Goal: Task Accomplishment & Management: Manage account settings

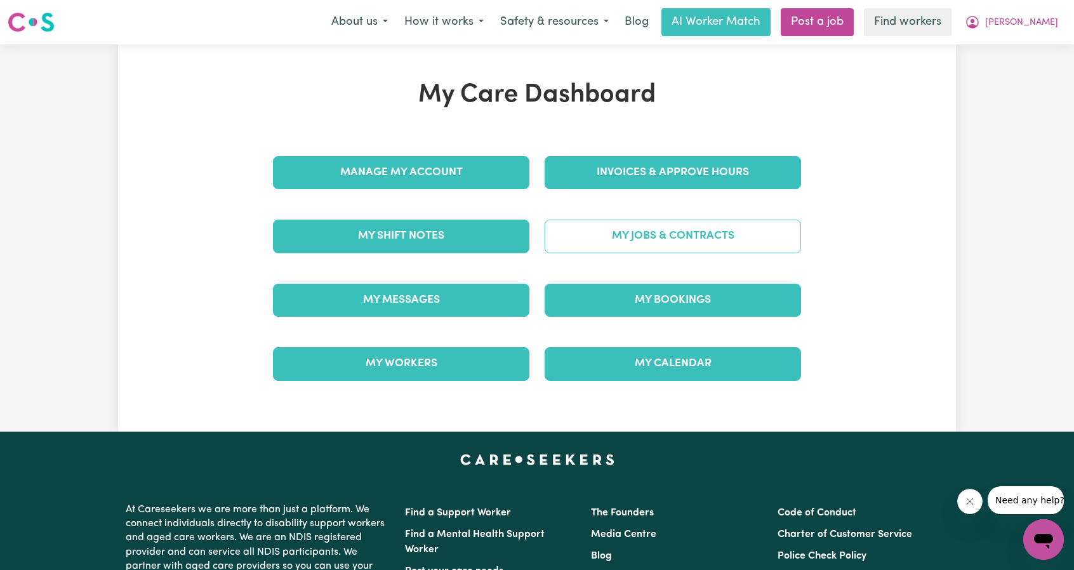
click at [687, 227] on link "My Jobs & Contracts" at bounding box center [672, 236] width 256 height 33
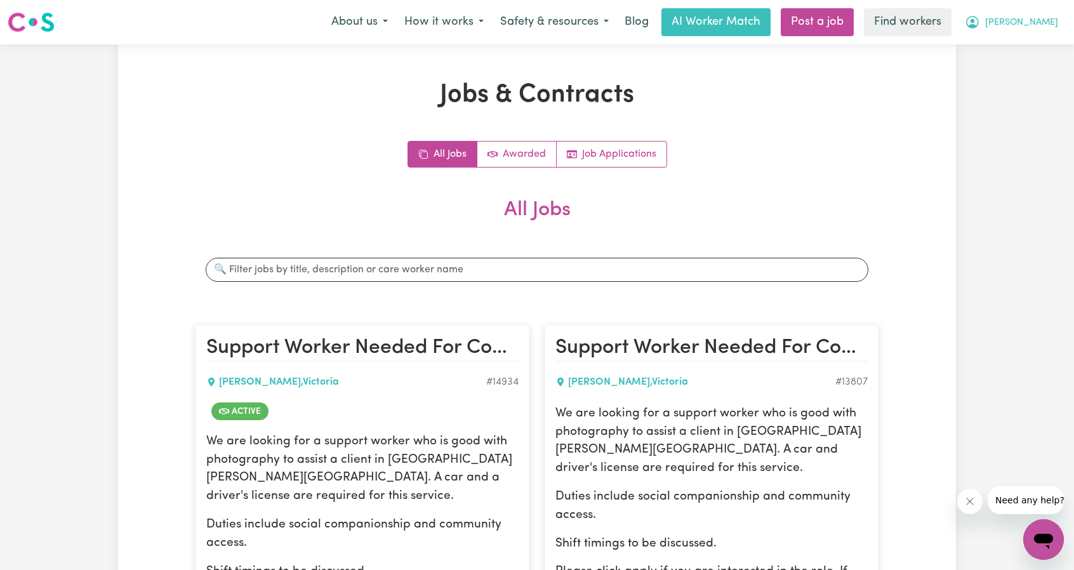
click at [1016, 20] on button "[PERSON_NAME]" at bounding box center [1011, 22] width 110 height 27
click at [1016, 44] on link "My Dashboard" at bounding box center [1015, 49] width 100 height 24
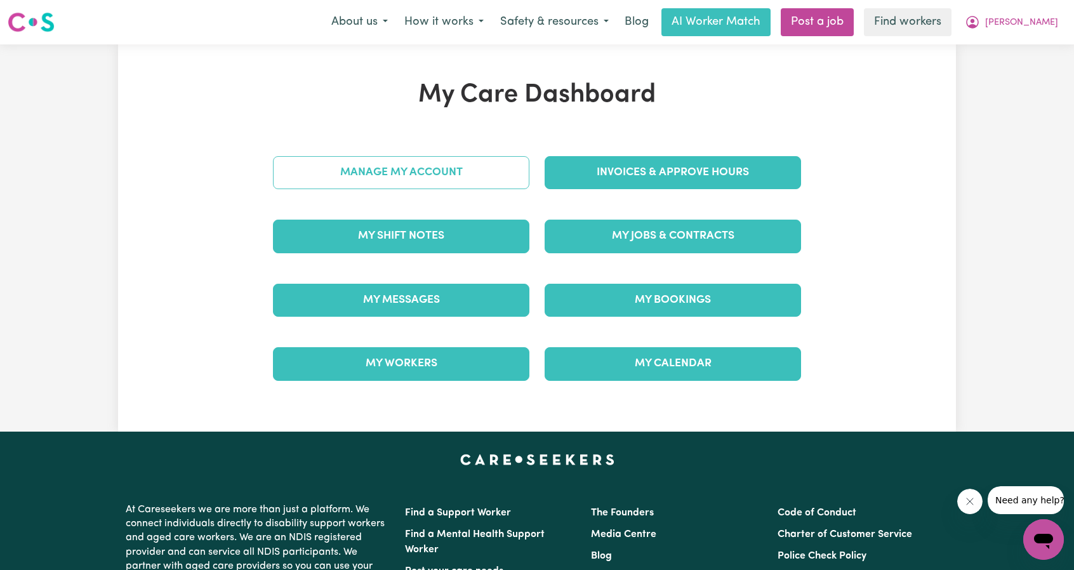
click at [438, 169] on link "Manage My Account" at bounding box center [401, 172] width 256 height 33
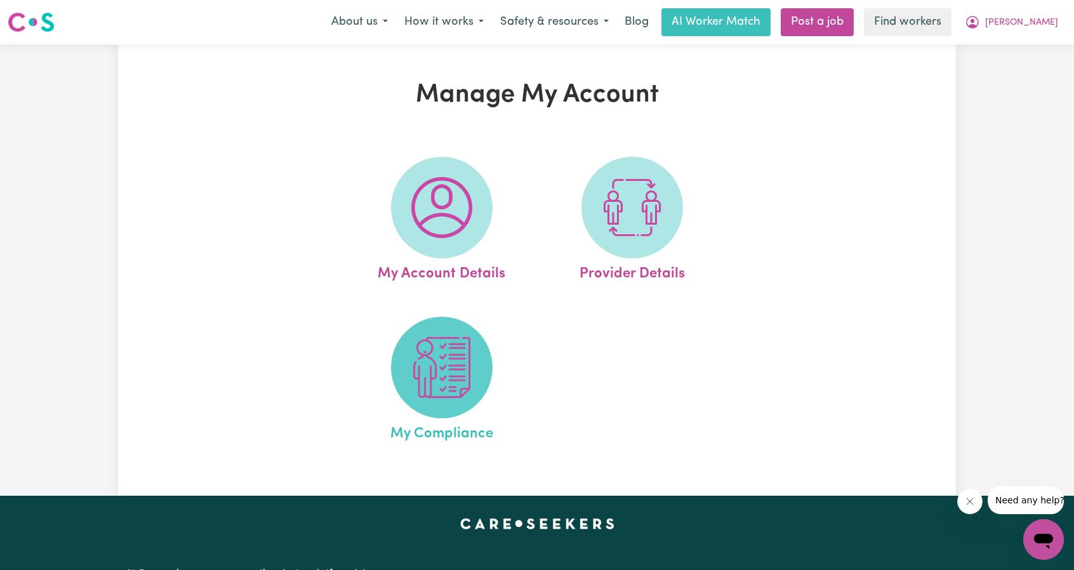
click at [449, 360] on img at bounding box center [441, 367] width 61 height 61
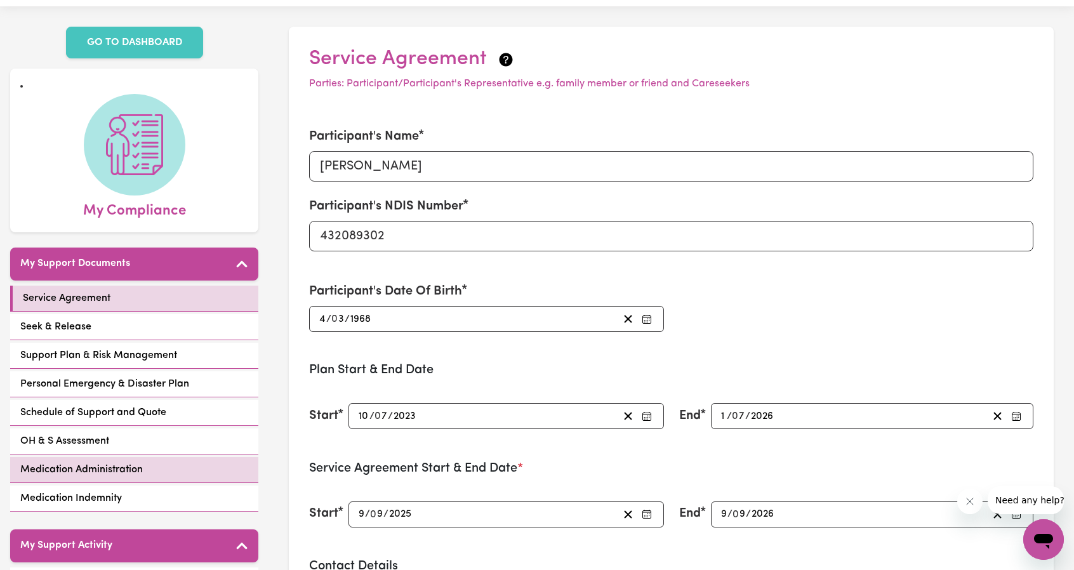
scroll to position [127, 0]
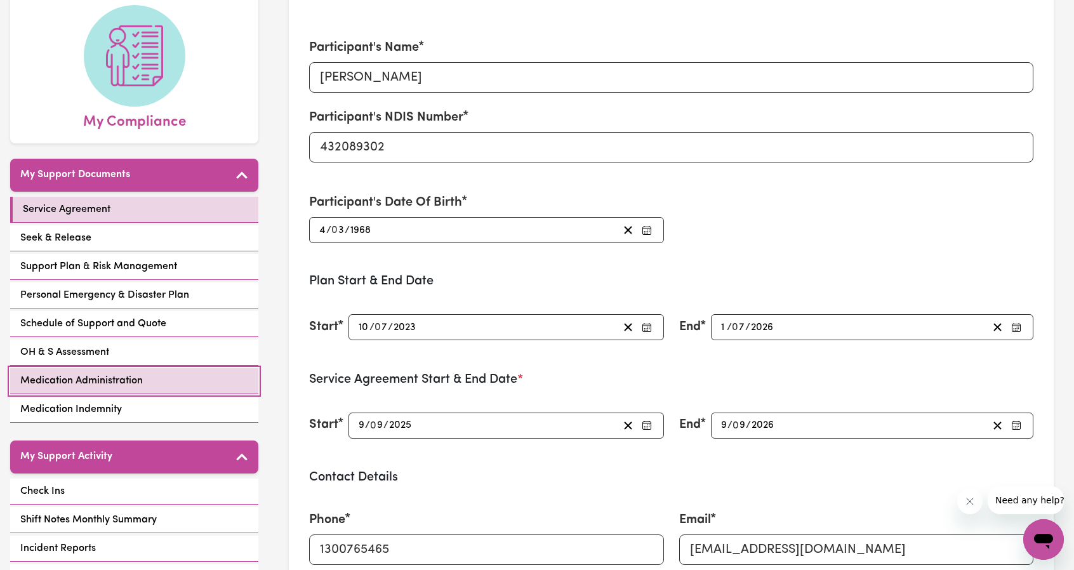
click at [118, 379] on span "Medication Administration" at bounding box center [81, 380] width 122 height 15
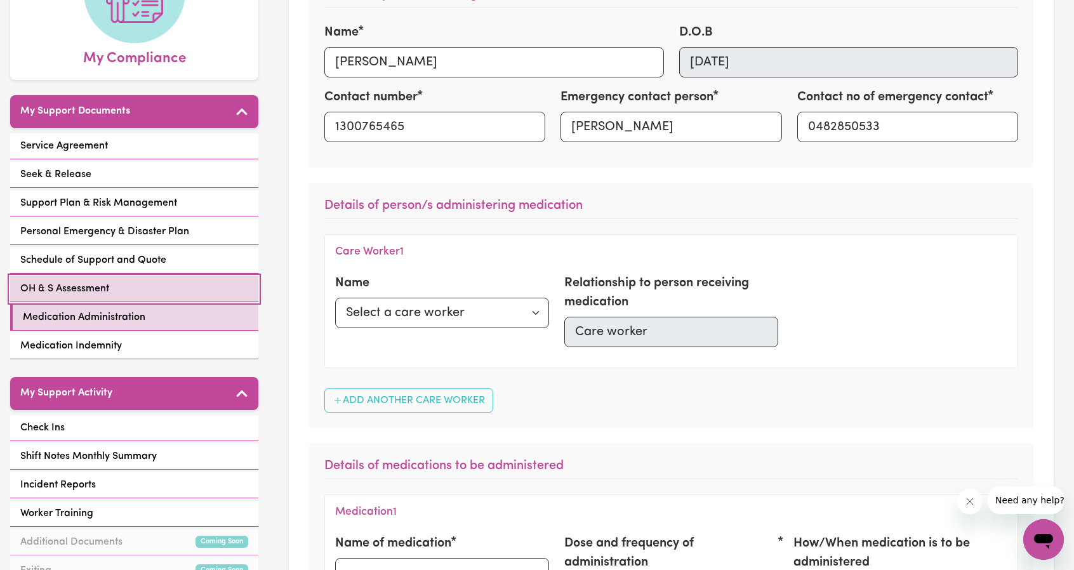
click at [72, 296] on link "OH & S Assessment" at bounding box center [134, 289] width 248 height 26
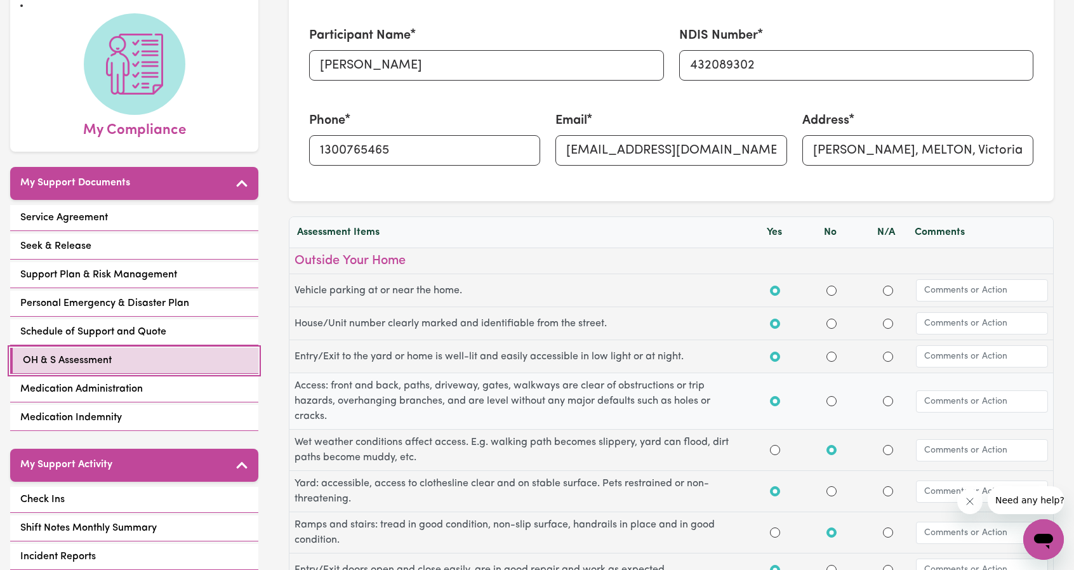
scroll to position [254, 0]
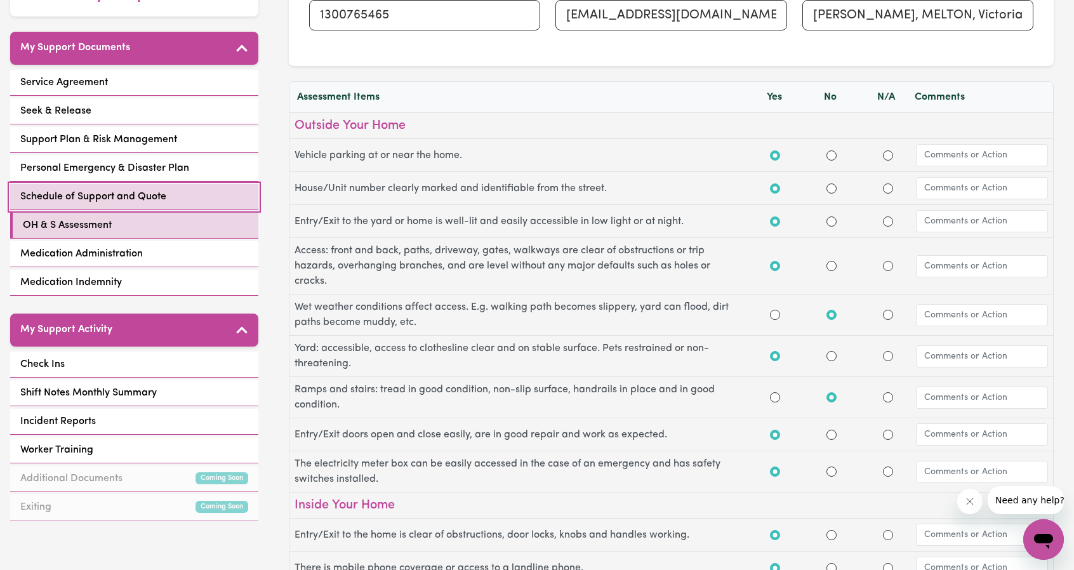
click at [70, 193] on span "Schedule of Support and Quote" at bounding box center [93, 196] width 146 height 15
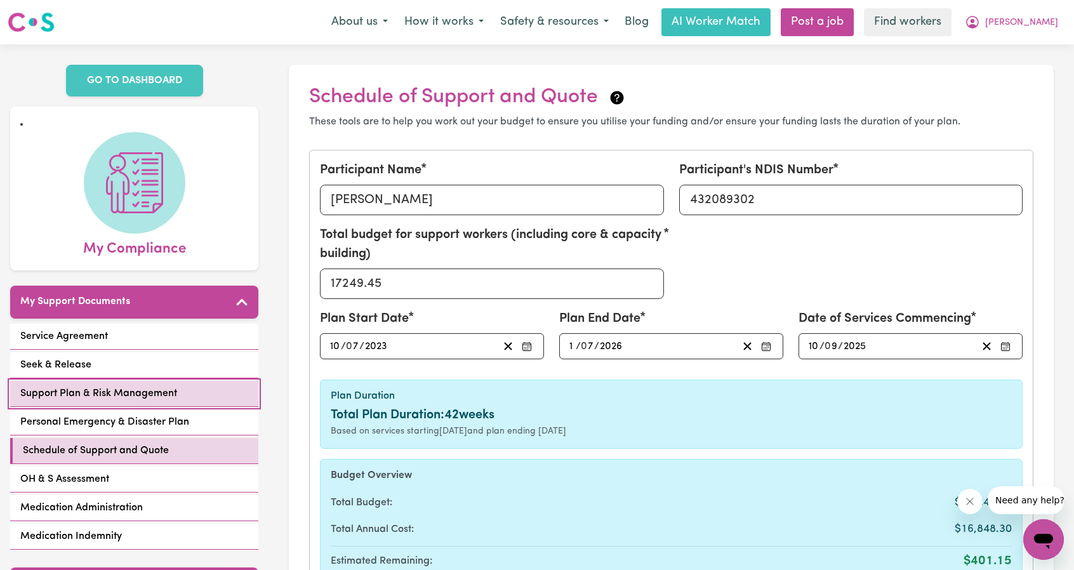
click at [110, 391] on span "Support Plan & Risk Management" at bounding box center [98, 393] width 157 height 15
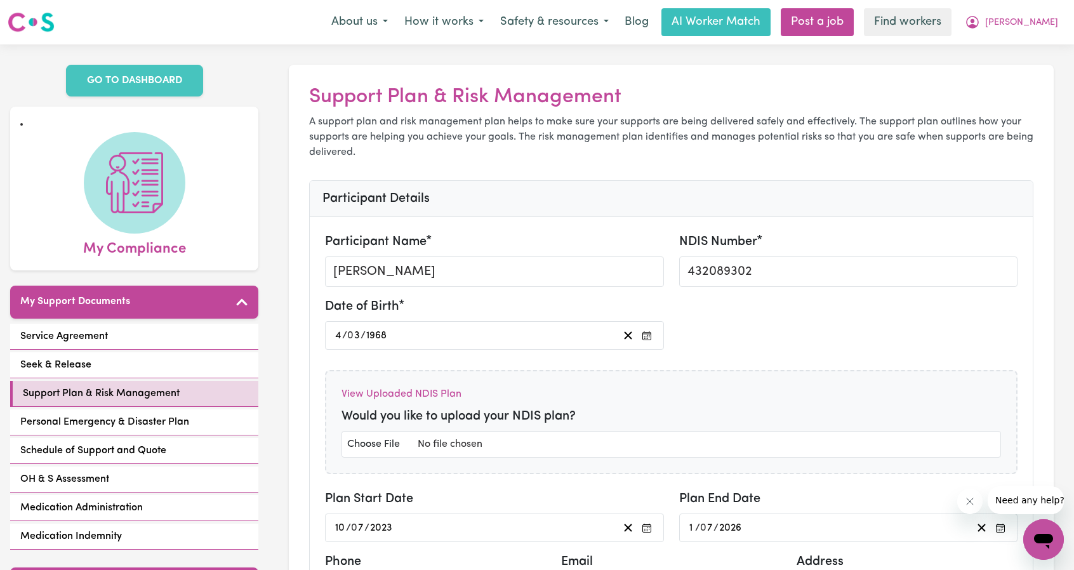
click at [563, 183] on div "Participant Details" at bounding box center [671, 199] width 723 height 36
click at [1042, 25] on span "[PERSON_NAME]" at bounding box center [1021, 23] width 73 height 14
click at [1025, 48] on link "My Dashboard" at bounding box center [1015, 49] width 100 height 24
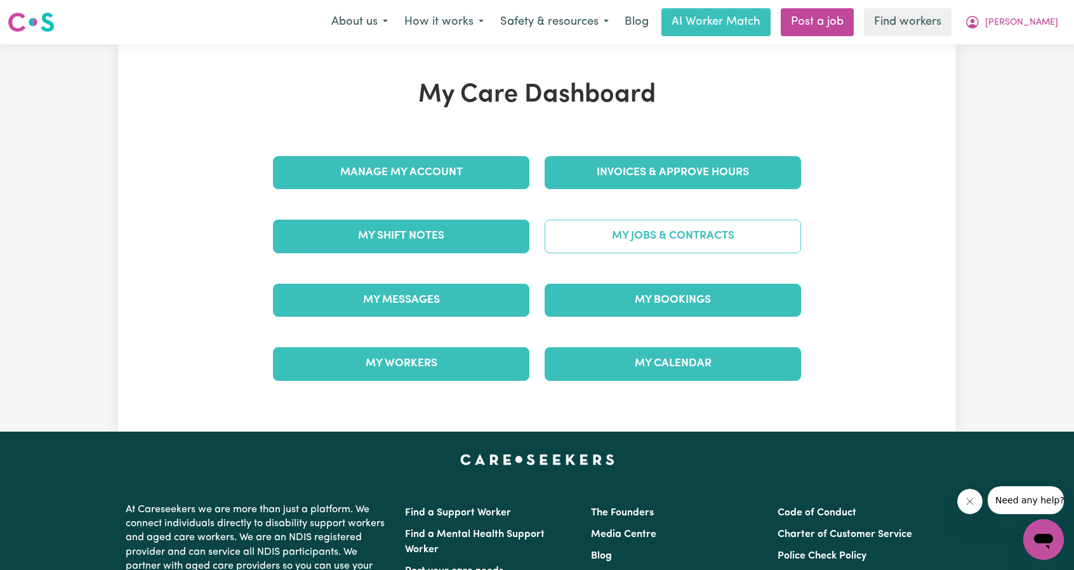
click at [709, 241] on link "My Jobs & Contracts" at bounding box center [672, 236] width 256 height 33
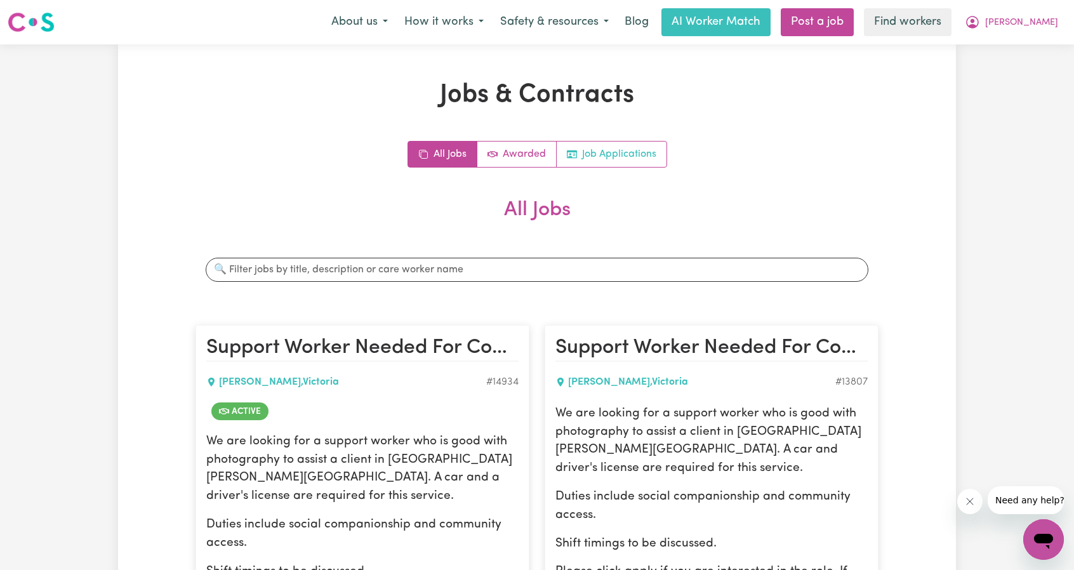
click at [643, 163] on link "Job Applications" at bounding box center [611, 153] width 110 height 25
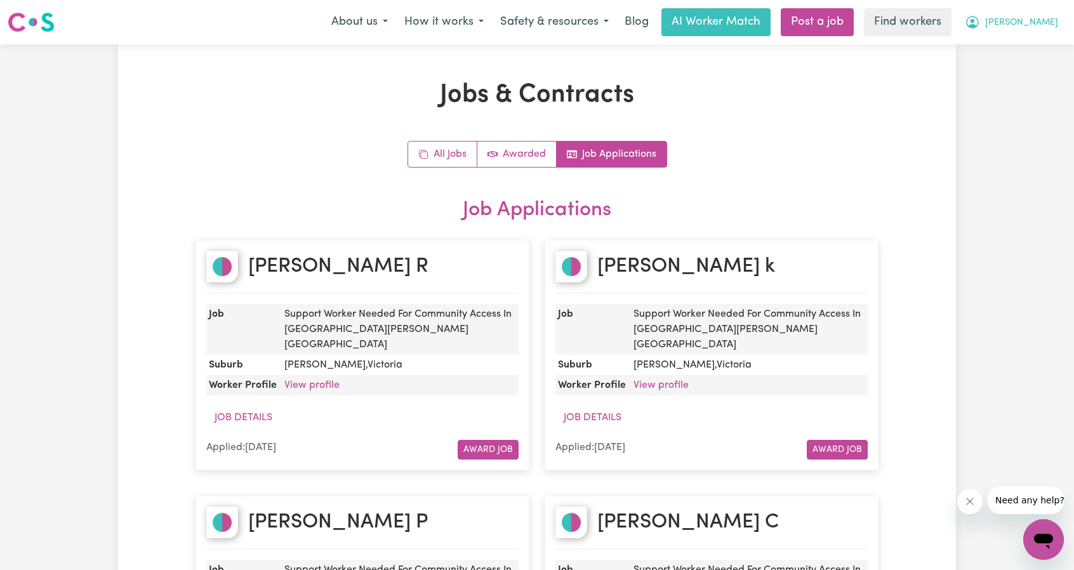
click at [1039, 23] on button "[PERSON_NAME]" at bounding box center [1011, 22] width 110 height 27
click at [1002, 47] on link "My Dashboard" at bounding box center [1015, 49] width 100 height 24
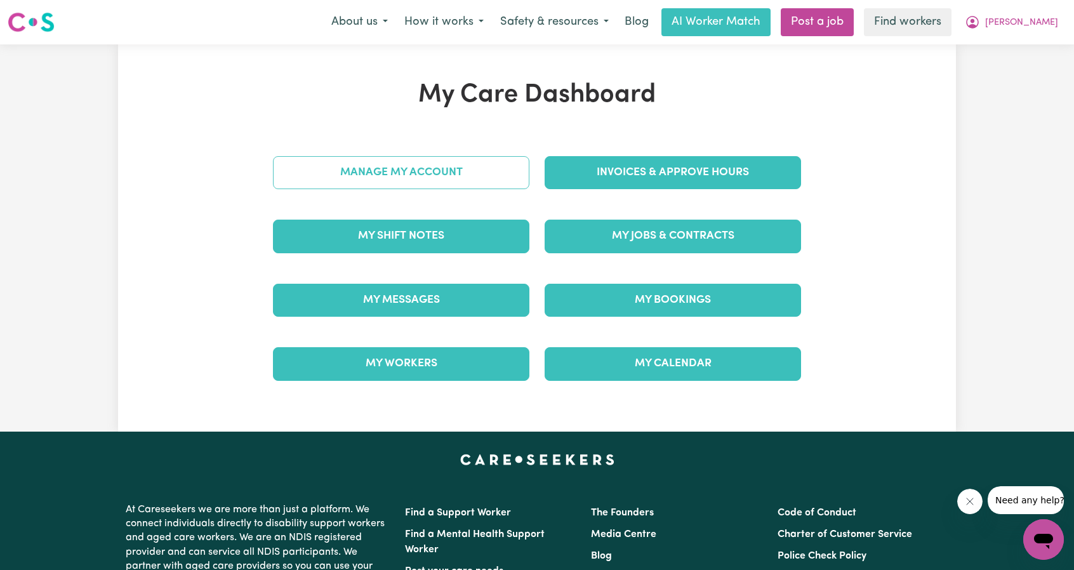
click at [391, 168] on link "Manage My Account" at bounding box center [401, 172] width 256 height 33
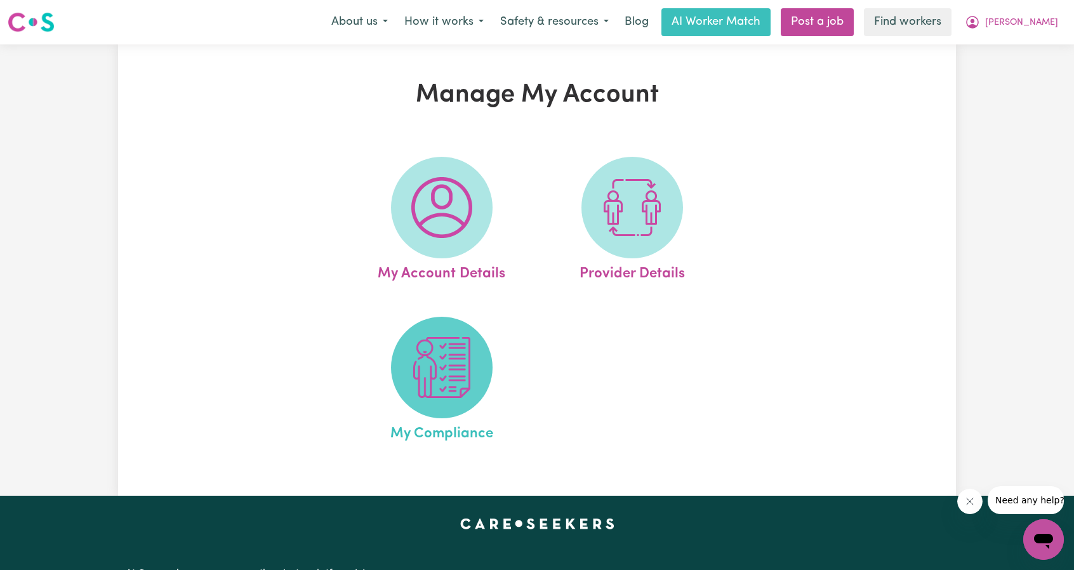
click at [455, 350] on img at bounding box center [441, 367] width 61 height 61
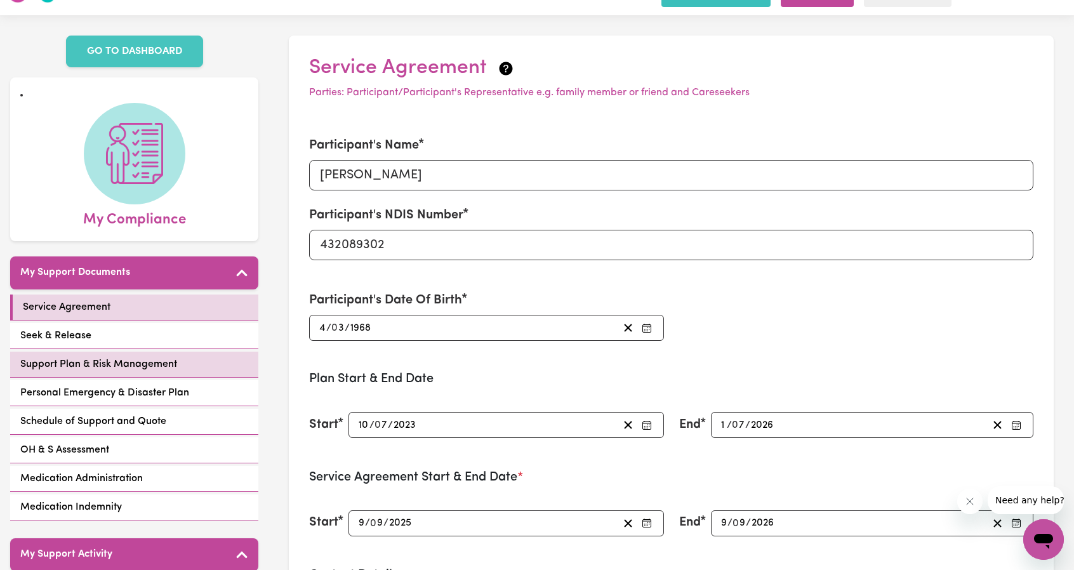
scroll to position [63, 0]
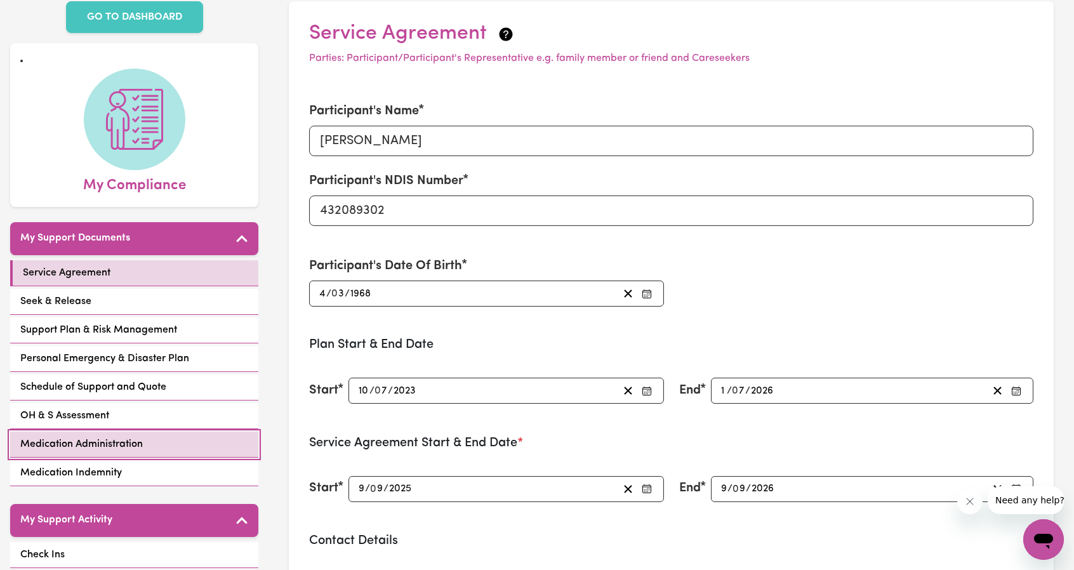
click at [115, 437] on span "Medication Administration" at bounding box center [81, 444] width 122 height 15
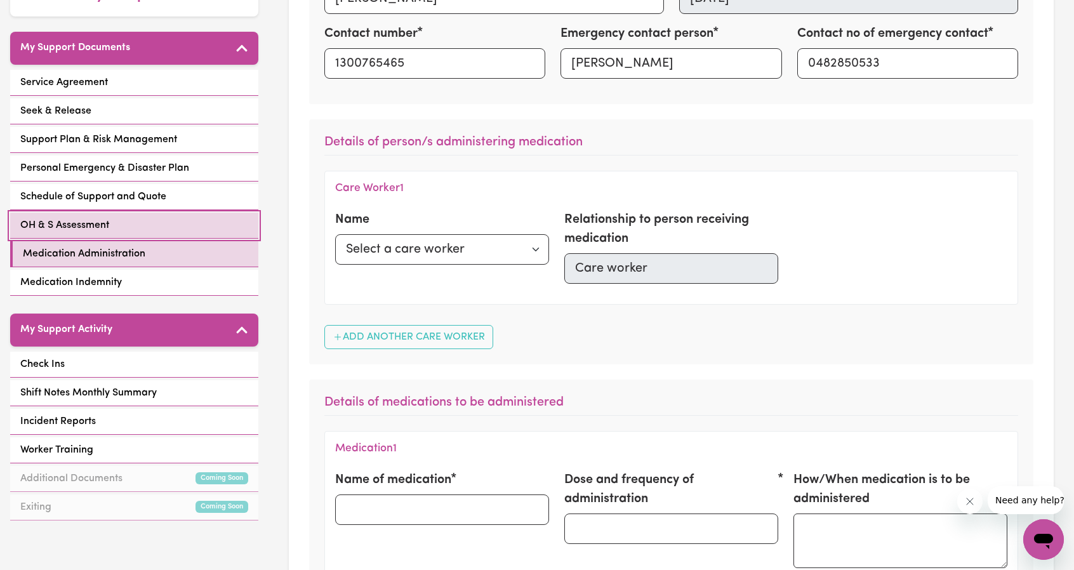
click at [91, 228] on span "OH & S Assessment" at bounding box center [64, 225] width 89 height 15
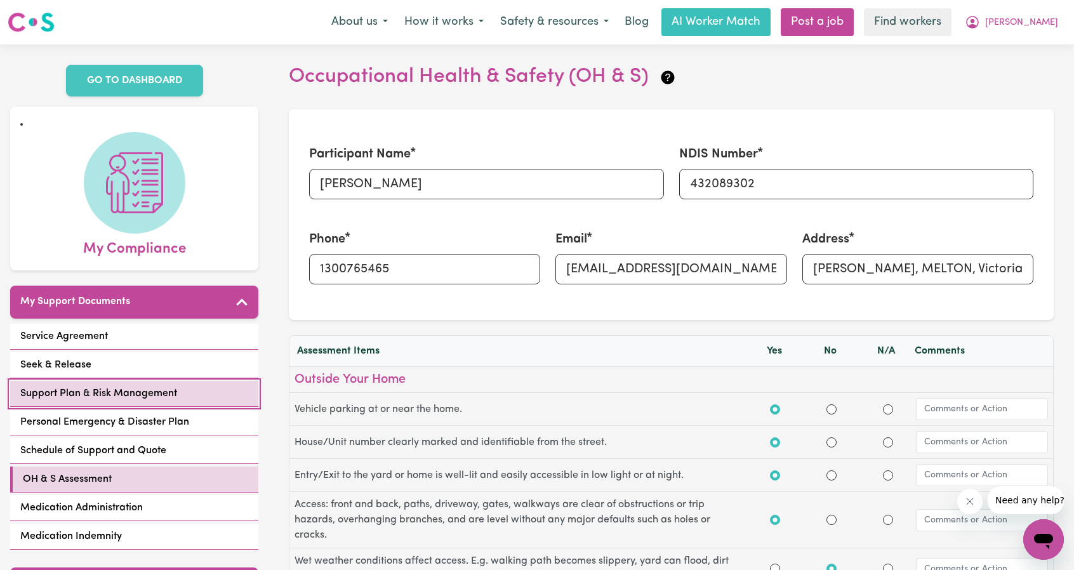
click at [75, 392] on span "Support Plan & Risk Management" at bounding box center [98, 393] width 157 height 15
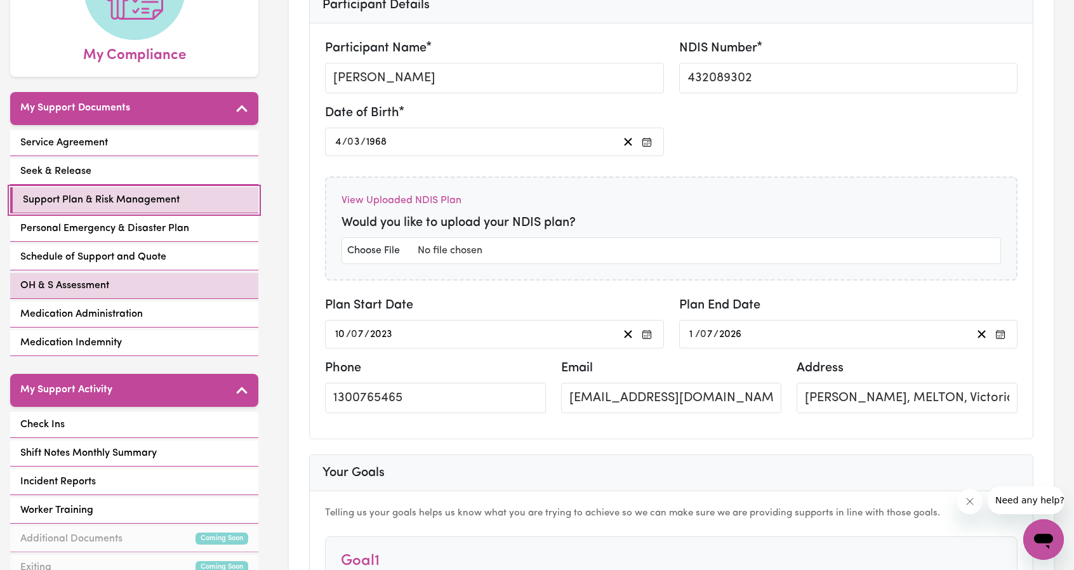
scroll to position [190, 0]
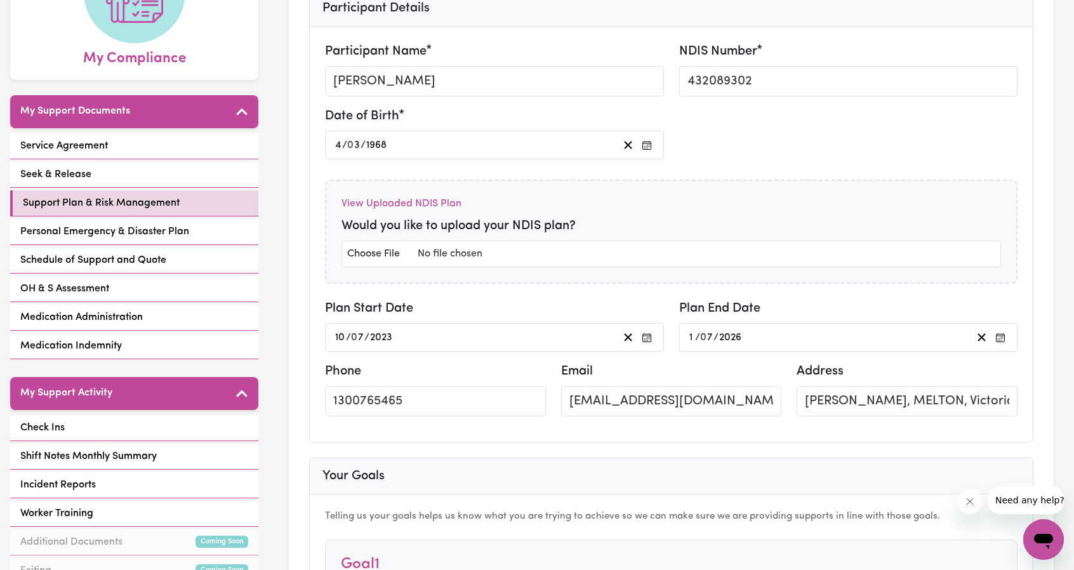
click at [89, 245] on div "Service Agreement Seek & Release Support Plan & Risk Management Personal Emerge…" at bounding box center [134, 247] width 248 height 228
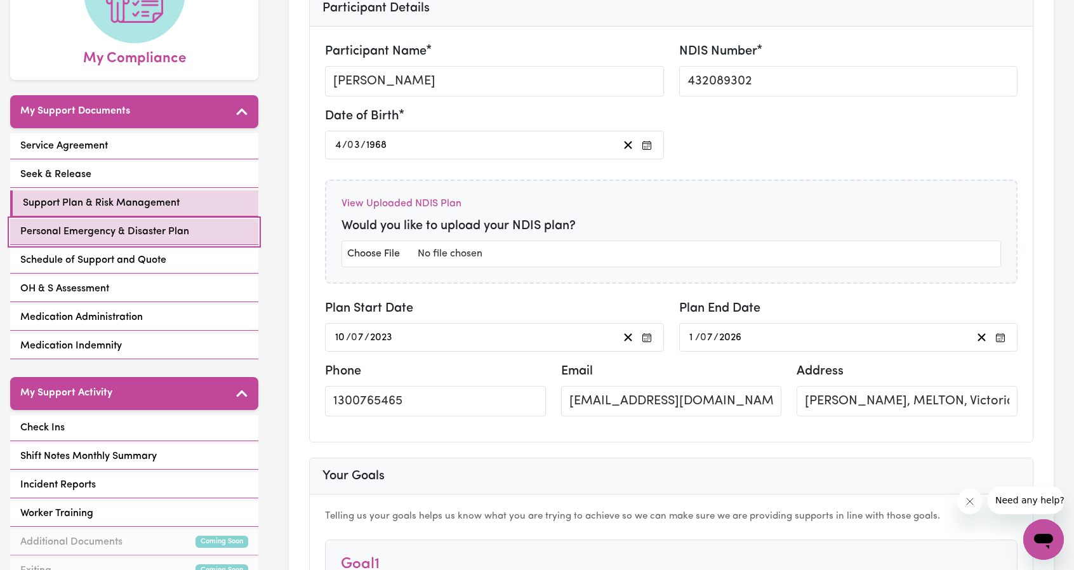
click at [100, 235] on span "Personal Emergency & Disaster Plan" at bounding box center [104, 231] width 169 height 15
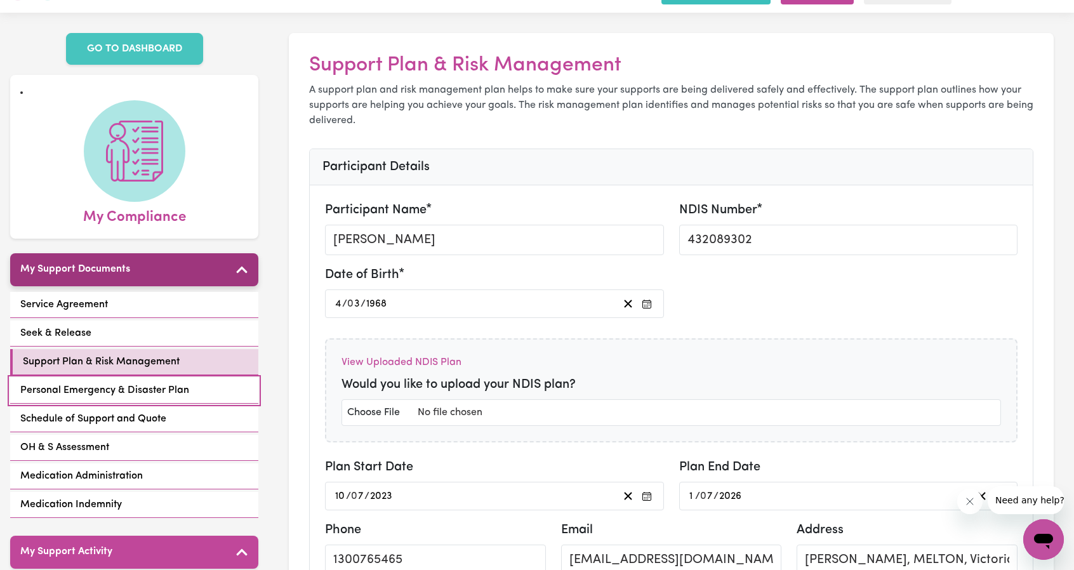
select select "postpone"
select select "phone"
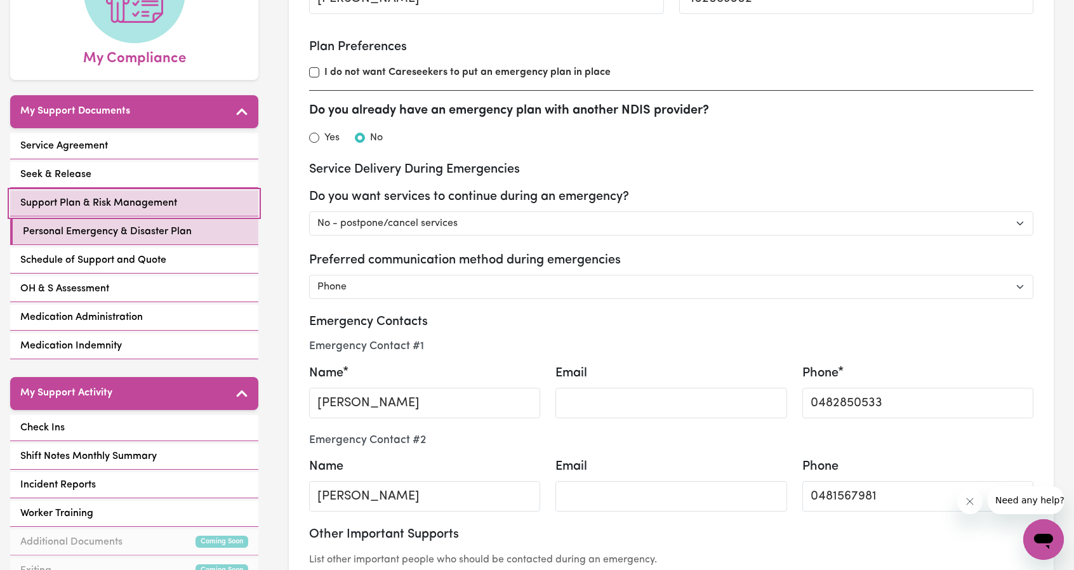
click at [69, 201] on span "Support Plan & Risk Management" at bounding box center [98, 202] width 157 height 15
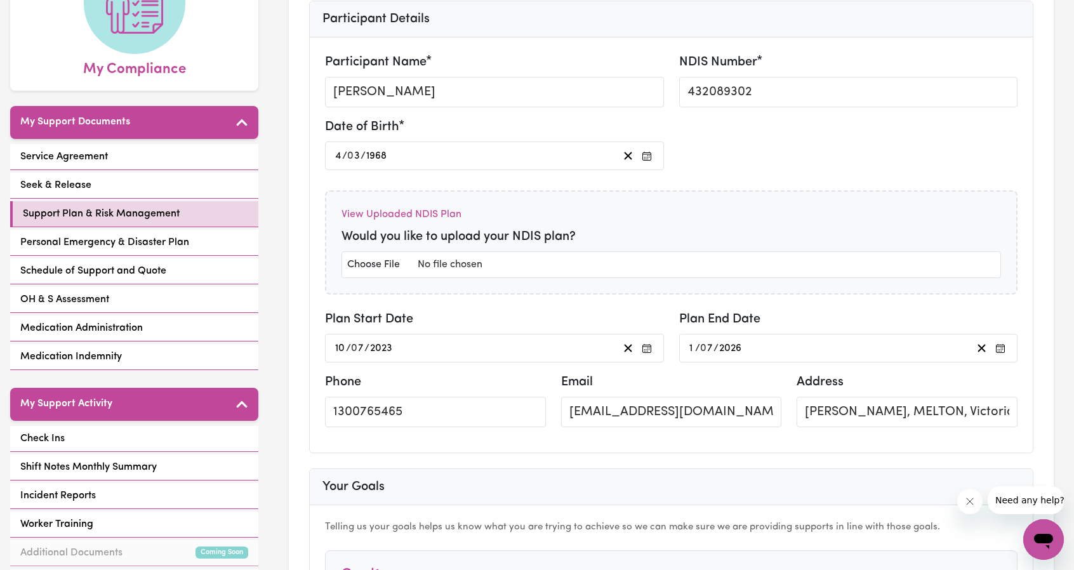
scroll to position [175, 0]
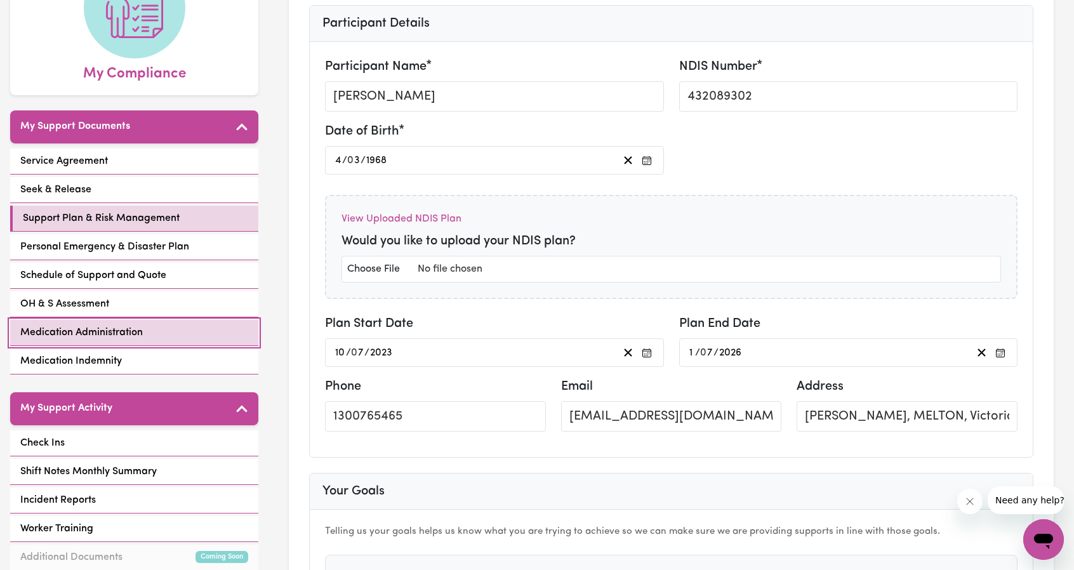
click at [147, 332] on link "Medication Administration" at bounding box center [134, 333] width 248 height 26
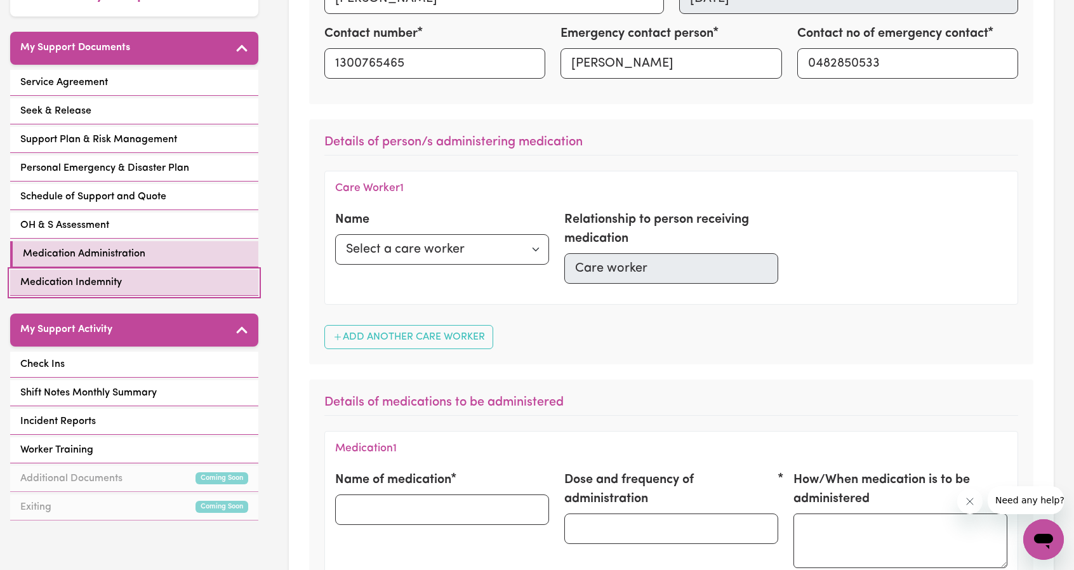
click at [106, 279] on span "Medication Indemnity" at bounding box center [71, 282] width 102 height 15
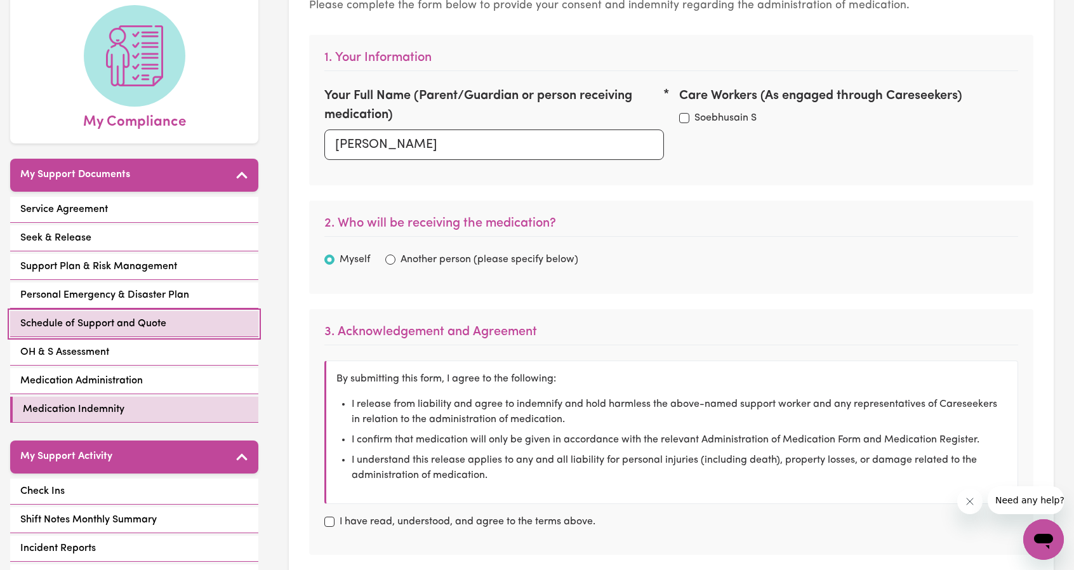
click at [63, 327] on span "Schedule of Support and Quote" at bounding box center [93, 323] width 146 height 15
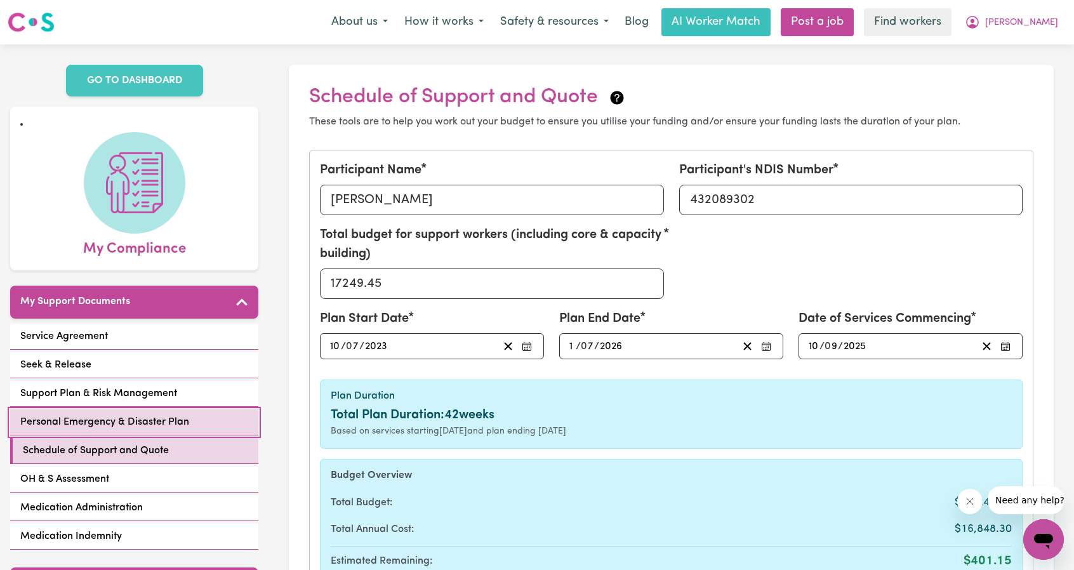
click at [89, 414] on span "Personal Emergency & Disaster Plan" at bounding box center [104, 421] width 169 height 15
select select "postpone"
select select "phone"
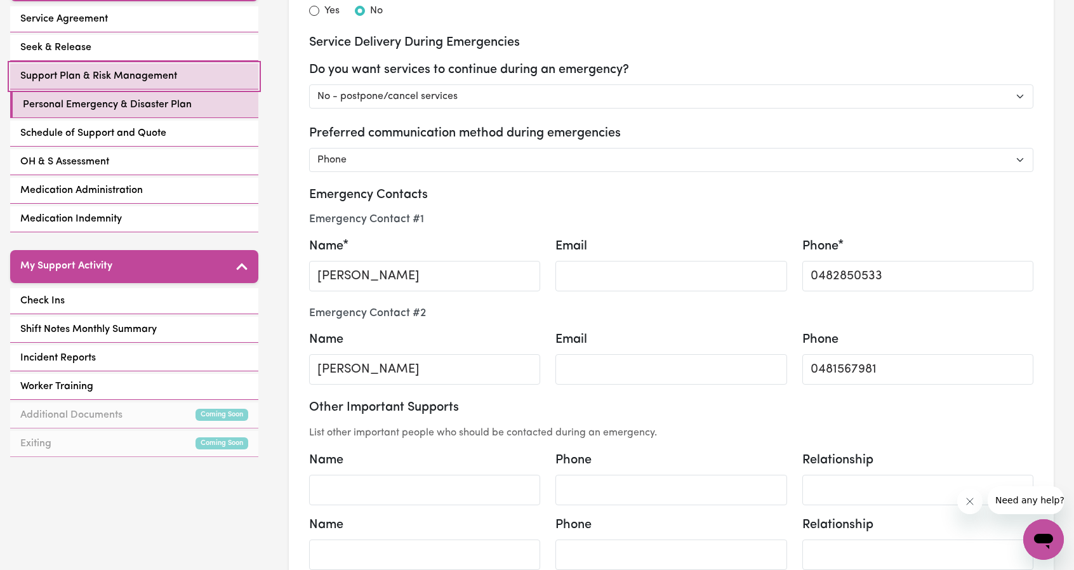
click at [96, 71] on span "Support Plan & Risk Management" at bounding box center [98, 76] width 157 height 15
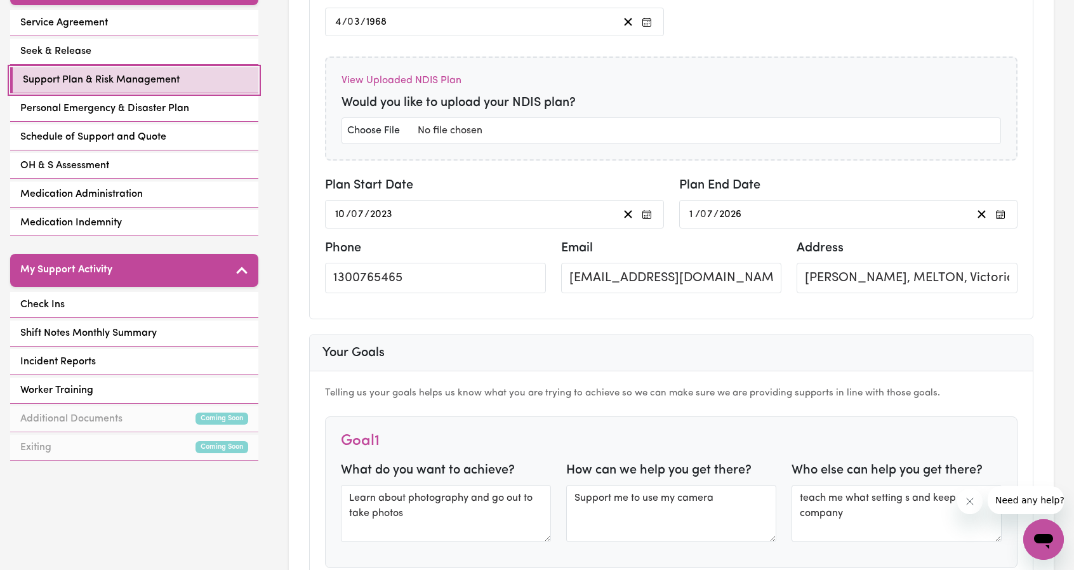
scroll to position [127, 0]
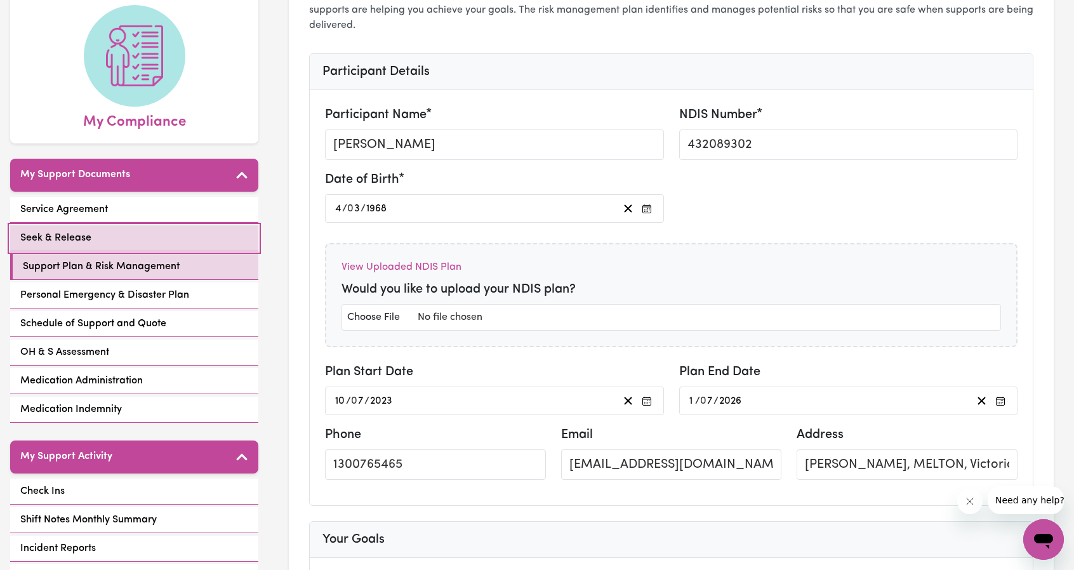
click at [72, 235] on span "Seek & Release" at bounding box center [55, 237] width 71 height 15
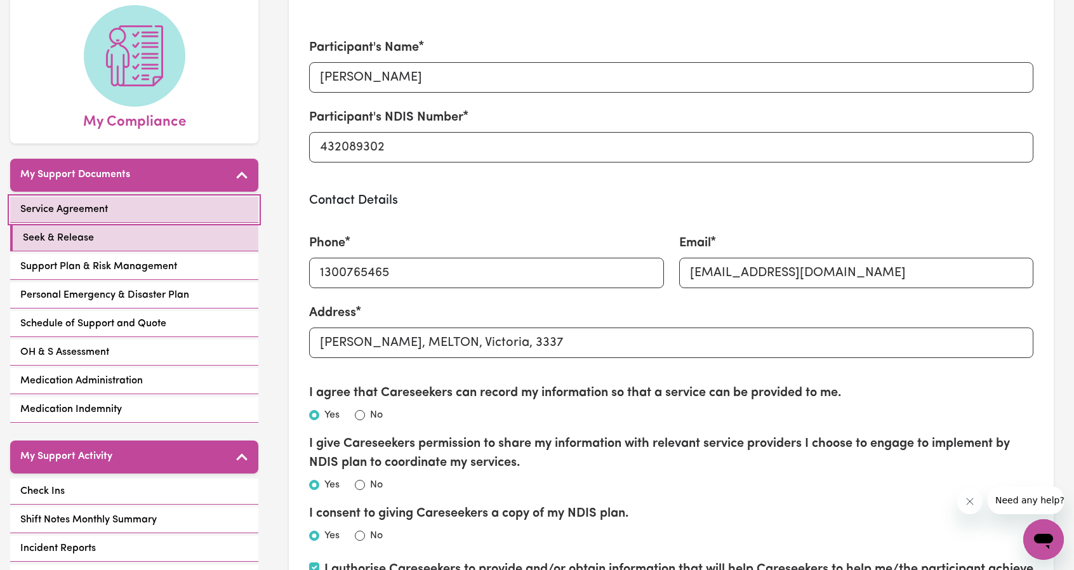
click at [88, 205] on span "Service Agreement" at bounding box center [64, 209] width 88 height 15
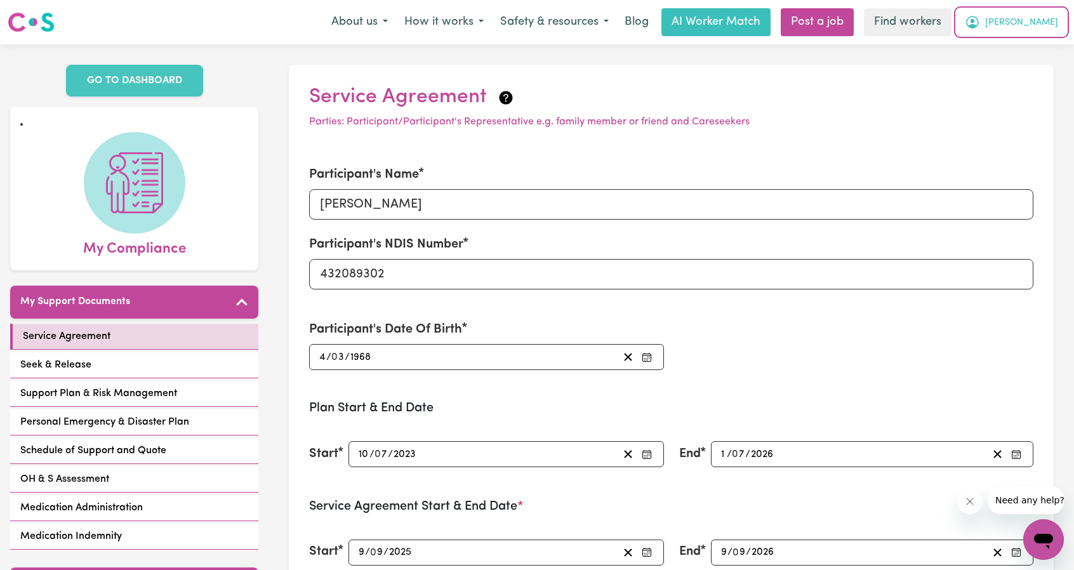
click at [1046, 25] on span "[PERSON_NAME]" at bounding box center [1021, 23] width 73 height 14
click at [1027, 67] on link "Logout" at bounding box center [1015, 73] width 100 height 24
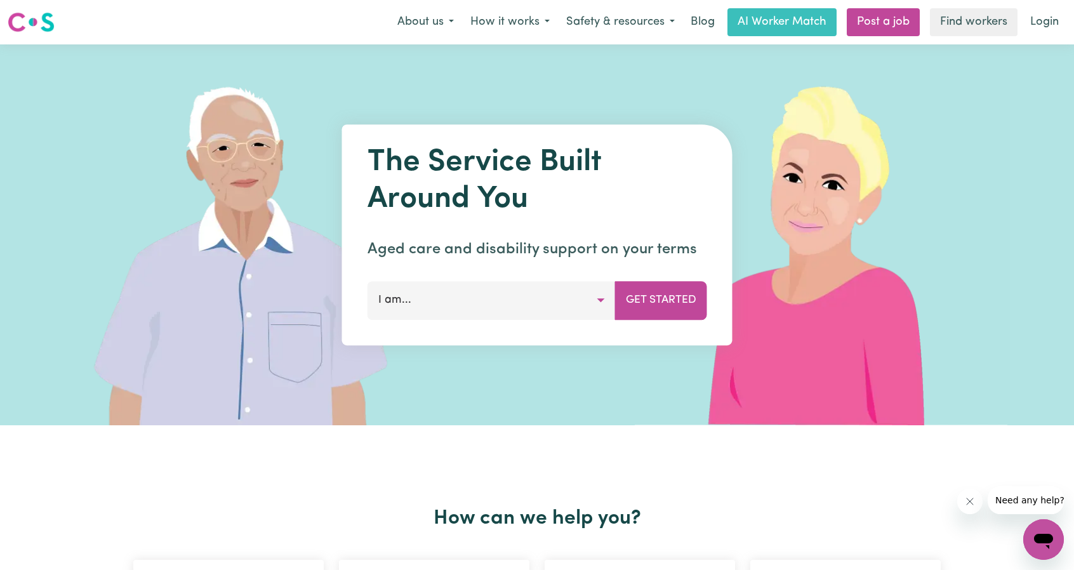
click at [1040, 20] on link "Login" at bounding box center [1044, 22] width 44 height 28
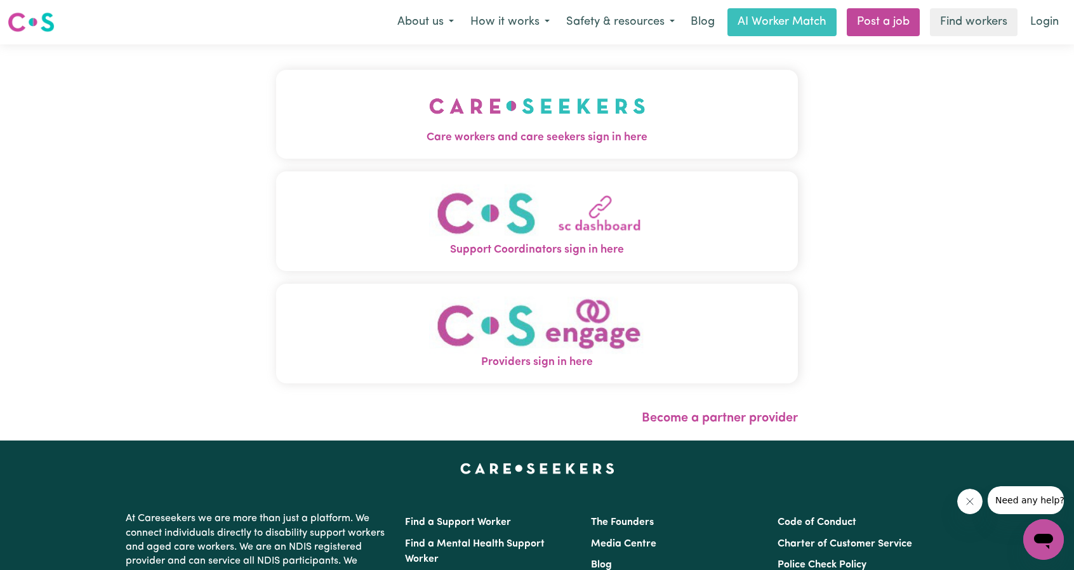
click at [429, 98] on img "Care workers and care seekers sign in here" at bounding box center [537, 105] width 216 height 47
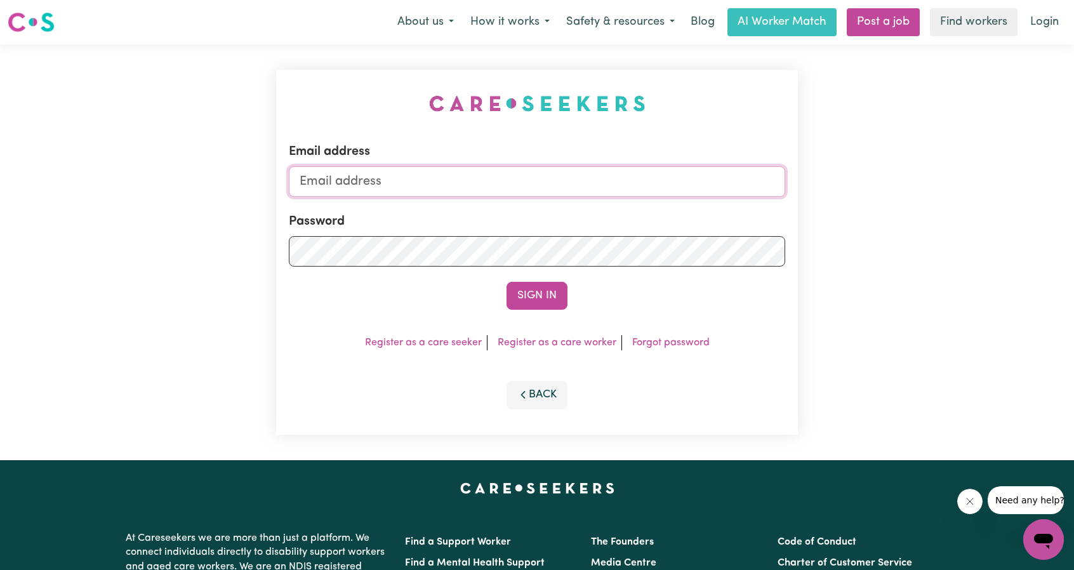
click at [525, 182] on input "Email address" at bounding box center [537, 181] width 496 height 30
drag, startPoint x: 362, startPoint y: 188, endPoint x: 637, endPoint y: 192, distance: 275.4
click at [613, 190] on input "[EMAIL_ADDRESS][PERSON_NAME][DOMAIN_NAME]" at bounding box center [537, 181] width 496 height 30
type input "[EMAIL_ADDRESS][DOMAIN_NAME]"
click at [558, 303] on button "Sign In" at bounding box center [536, 296] width 61 height 28
